Goal: Task Accomplishment & Management: Use online tool/utility

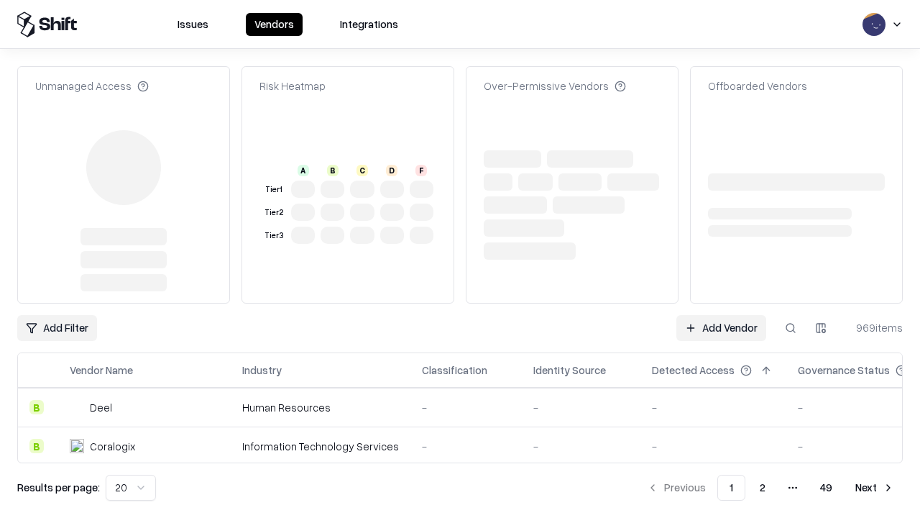
click at [721, 315] on link "Add Vendor" at bounding box center [722, 328] width 90 height 26
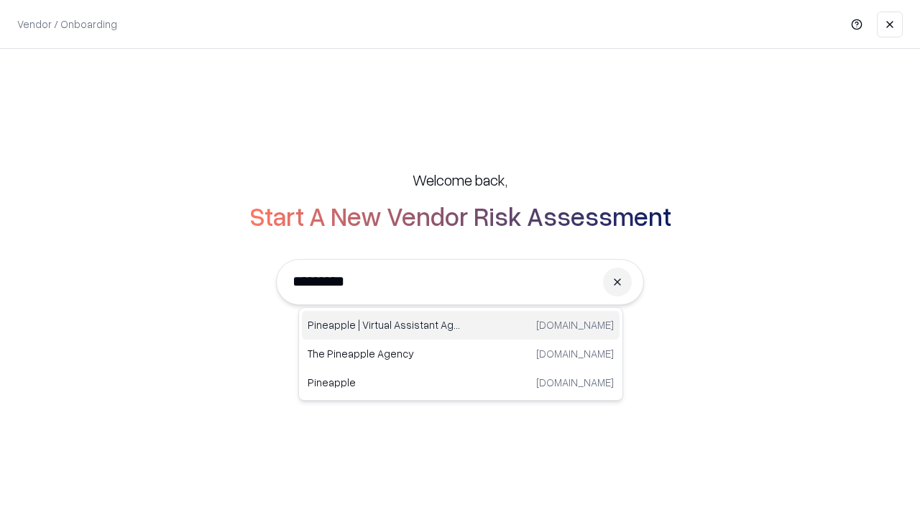
click at [461, 325] on div "Pineapple | Virtual Assistant Agency [DOMAIN_NAME]" at bounding box center [461, 325] width 318 height 29
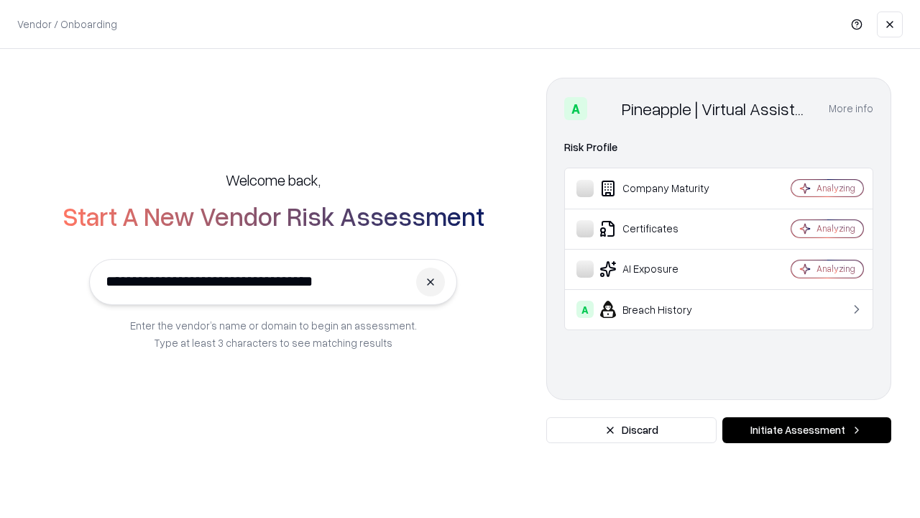
type input "**********"
click at [807, 430] on button "Initiate Assessment" at bounding box center [807, 430] width 169 height 26
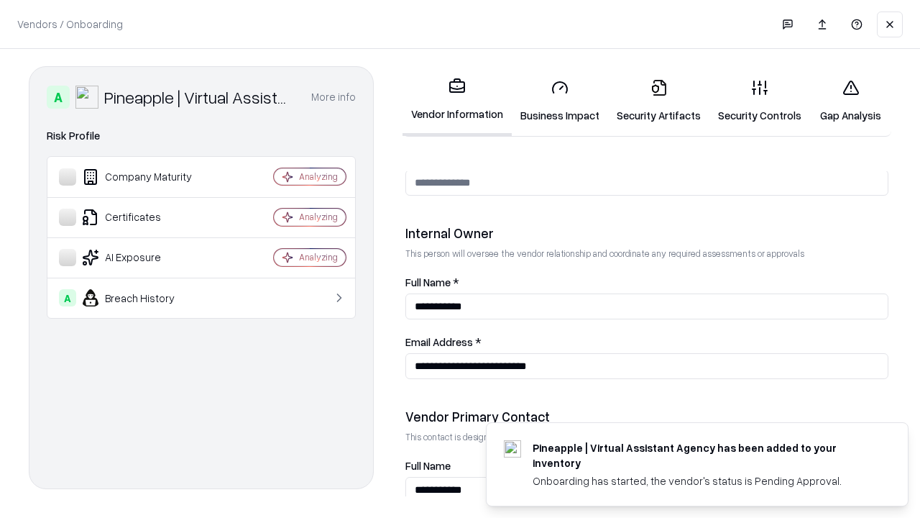
scroll to position [745, 0]
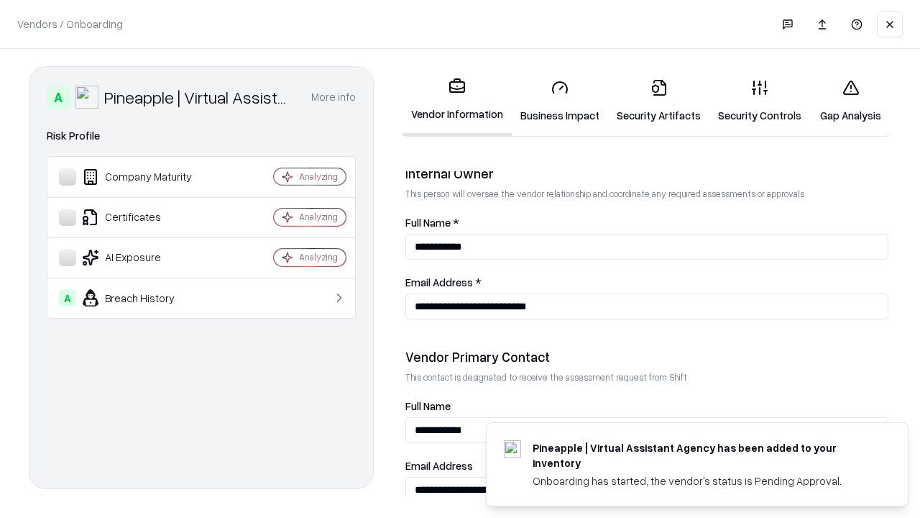
click at [560, 101] on link "Business Impact" at bounding box center [560, 101] width 96 height 67
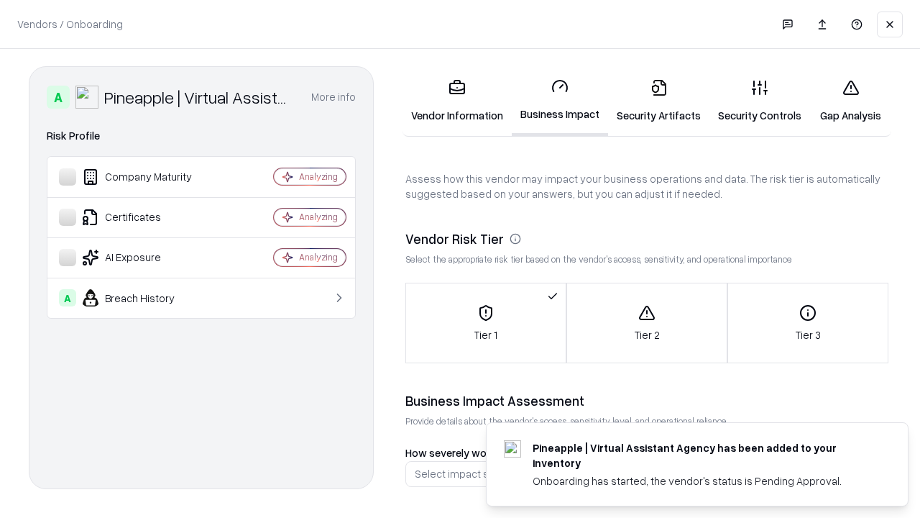
click at [851, 101] on link "Gap Analysis" at bounding box center [850, 101] width 81 height 67
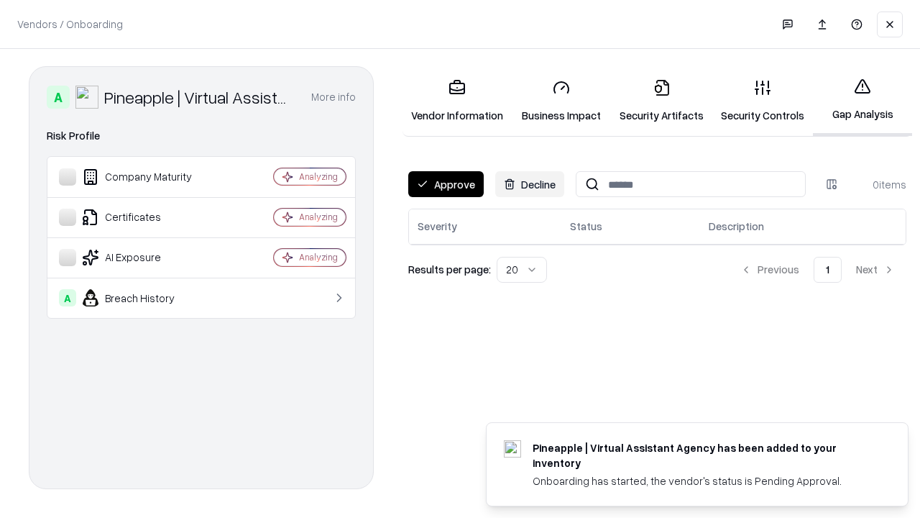
click at [446, 184] on button "Approve" at bounding box center [445, 184] width 75 height 26
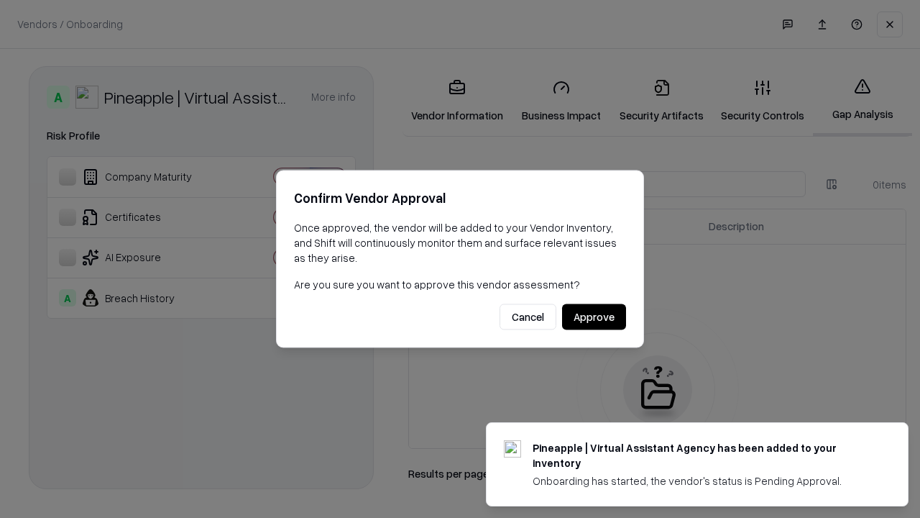
click at [594, 316] on button "Approve" at bounding box center [594, 317] width 64 height 26
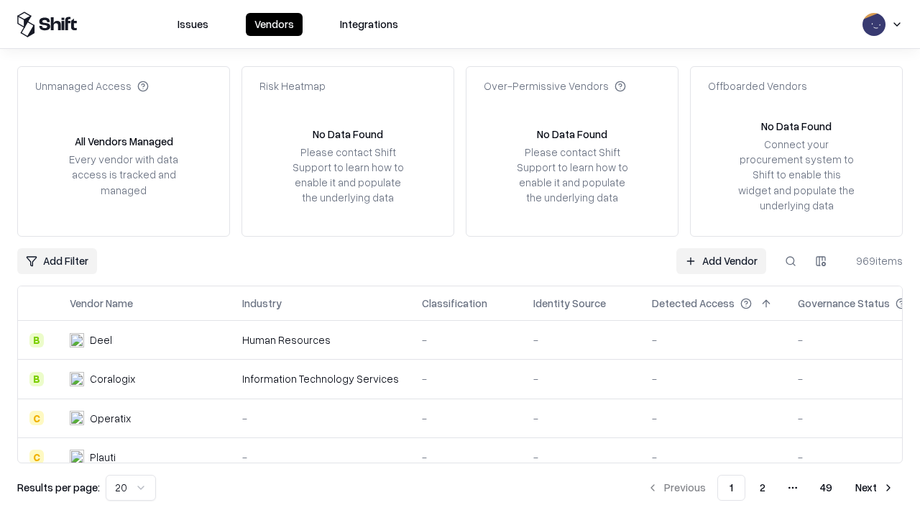
type input "**********"
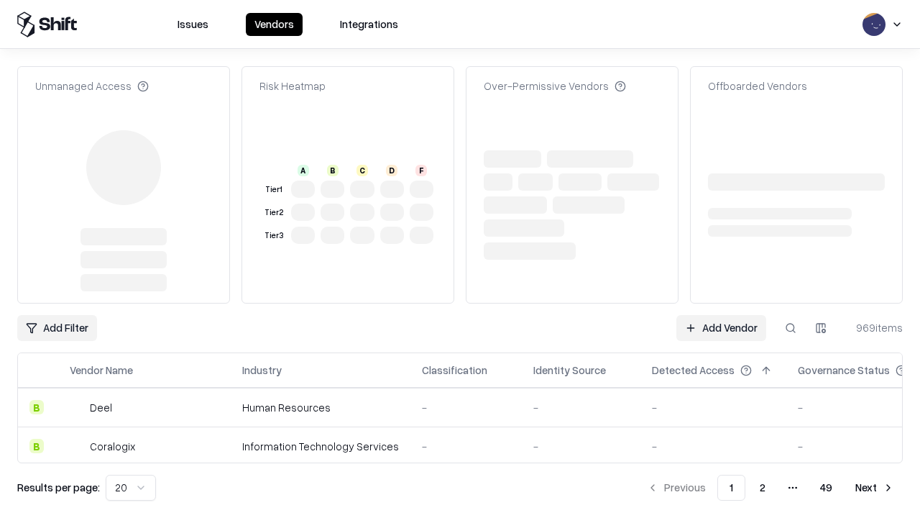
click at [721, 315] on link "Add Vendor" at bounding box center [722, 328] width 90 height 26
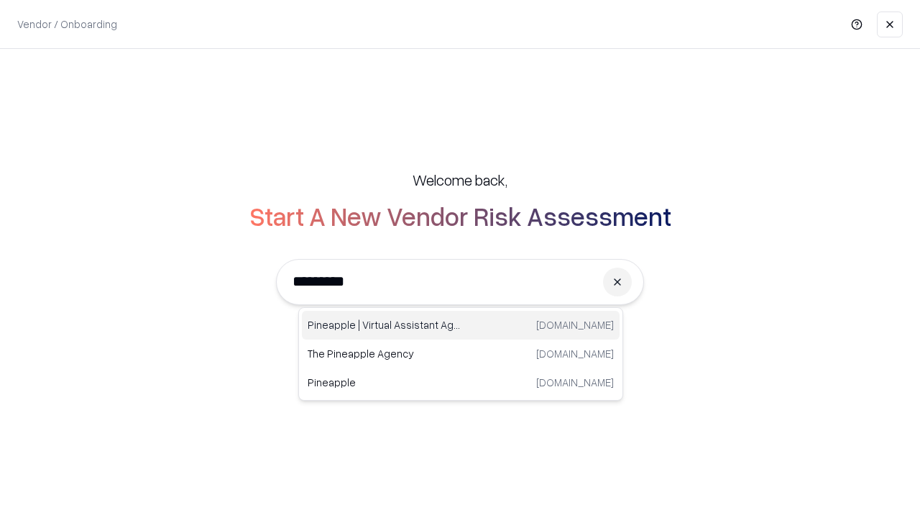
click at [461, 325] on div "Pineapple | Virtual Assistant Agency [DOMAIN_NAME]" at bounding box center [461, 325] width 318 height 29
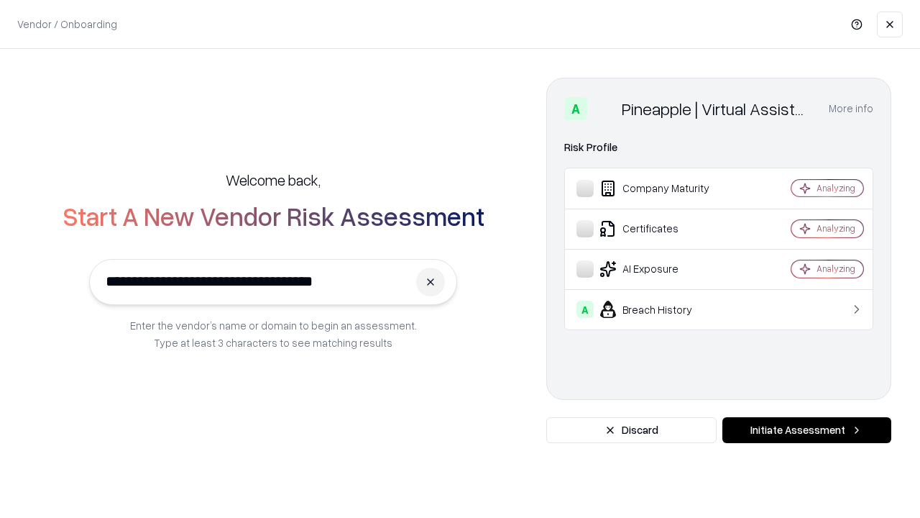
type input "**********"
click at [807, 430] on button "Initiate Assessment" at bounding box center [807, 430] width 169 height 26
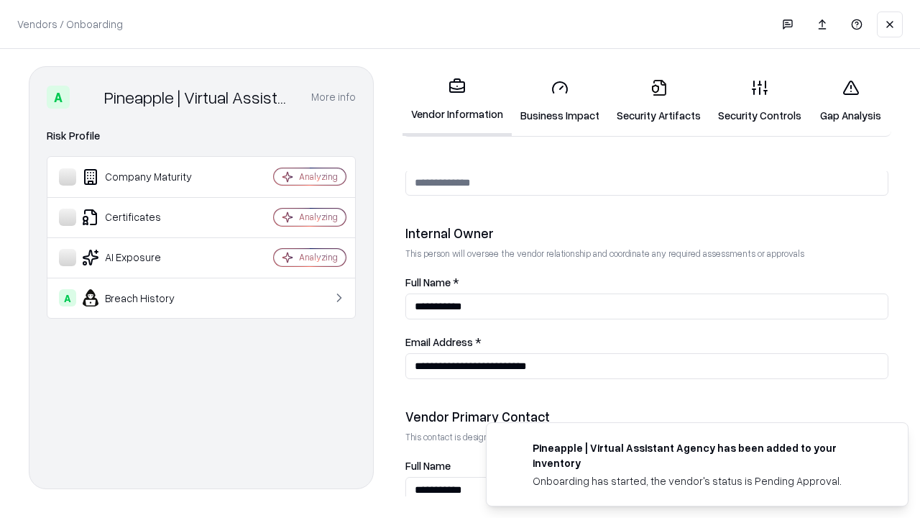
scroll to position [745, 0]
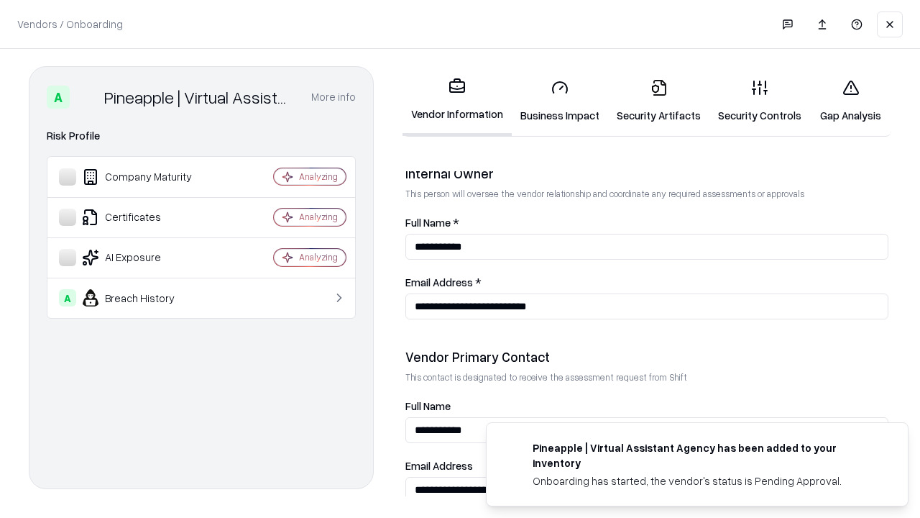
click at [851, 101] on link "Gap Analysis" at bounding box center [850, 101] width 81 height 67
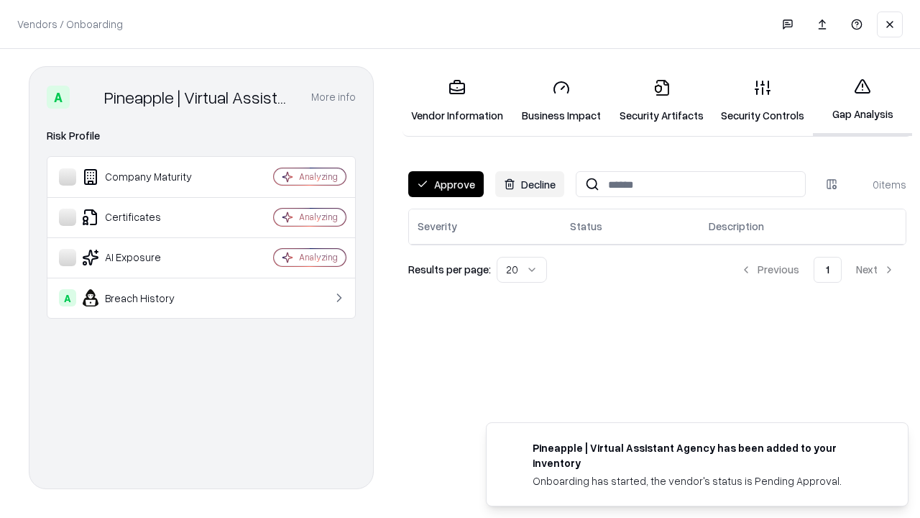
click at [446, 184] on button "Approve" at bounding box center [445, 184] width 75 height 26
